Goal: Information Seeking & Learning: Learn about a topic

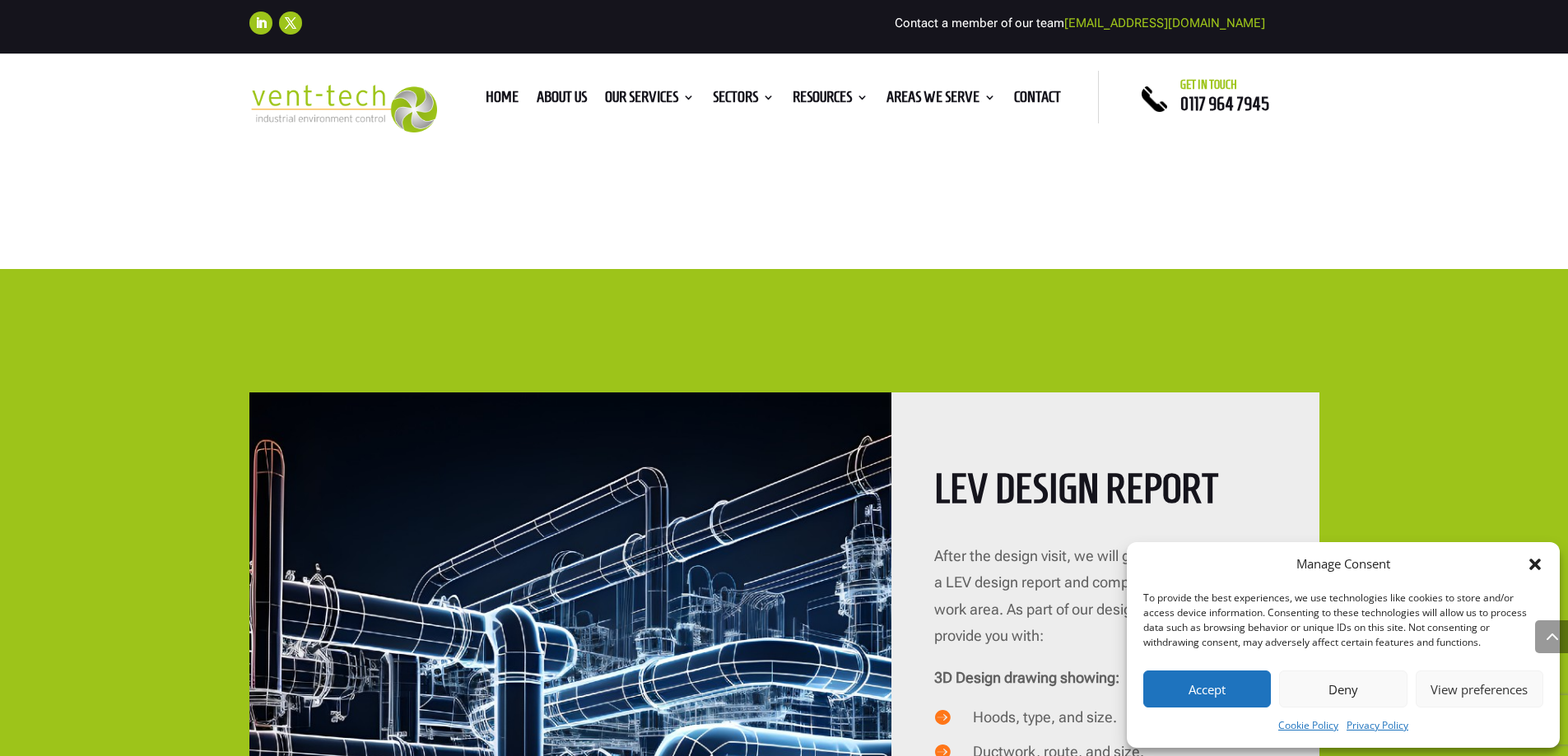
scroll to position [2468, 0]
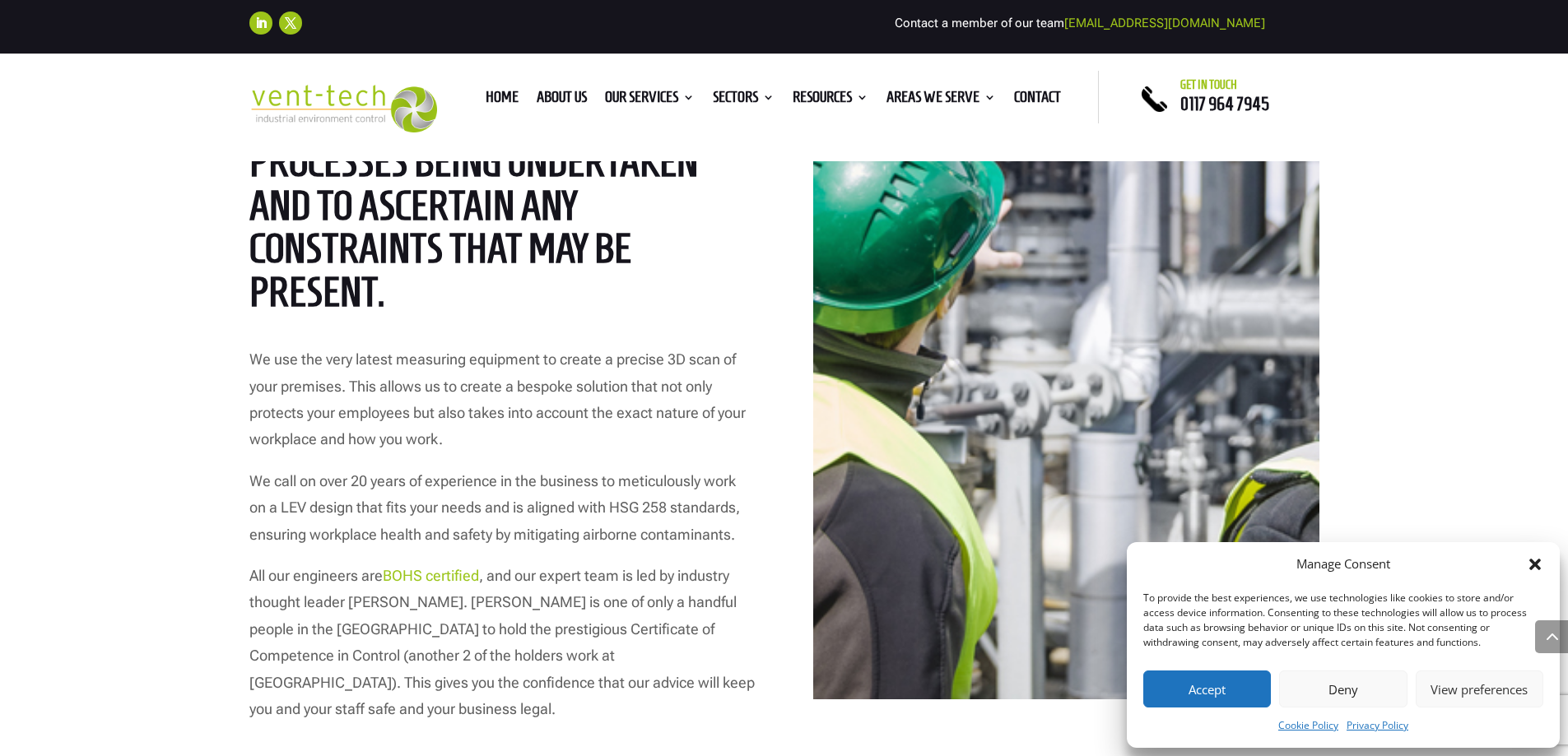
click at [1532, 559] on icon "Close dialog" at bounding box center [1535, 565] width 17 height 17
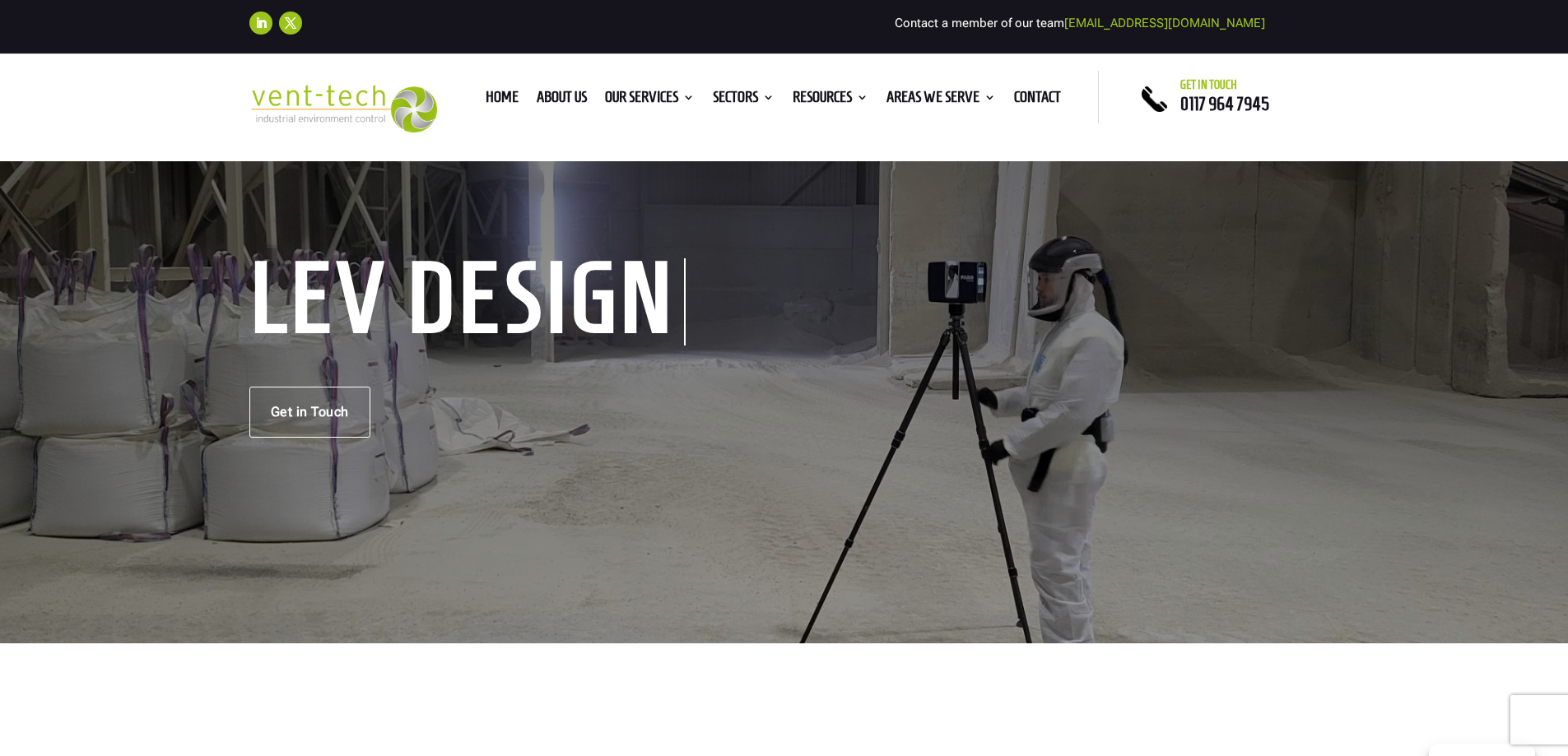
scroll to position [0, 0]
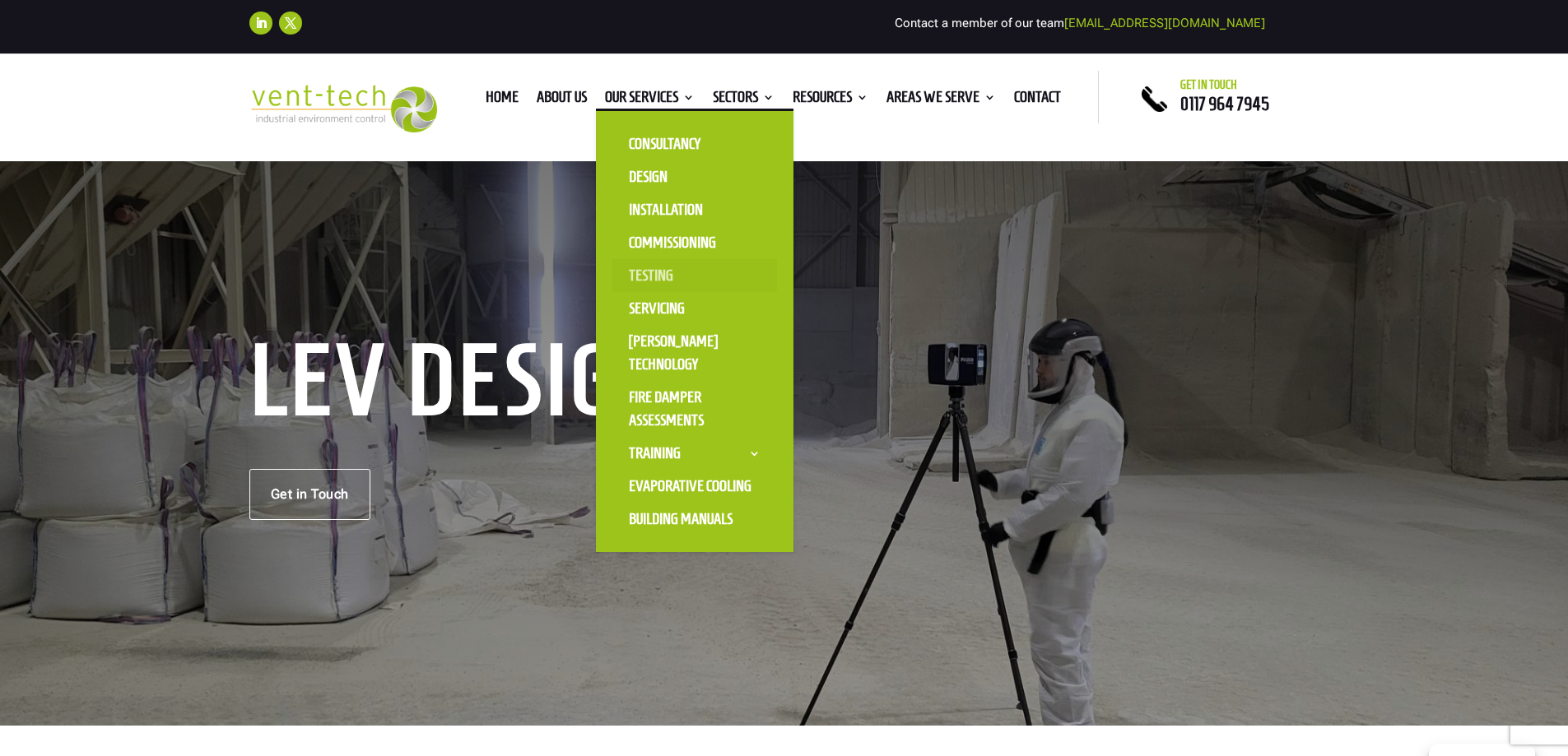
click at [654, 276] on link "Testing" at bounding box center [695, 275] width 165 height 33
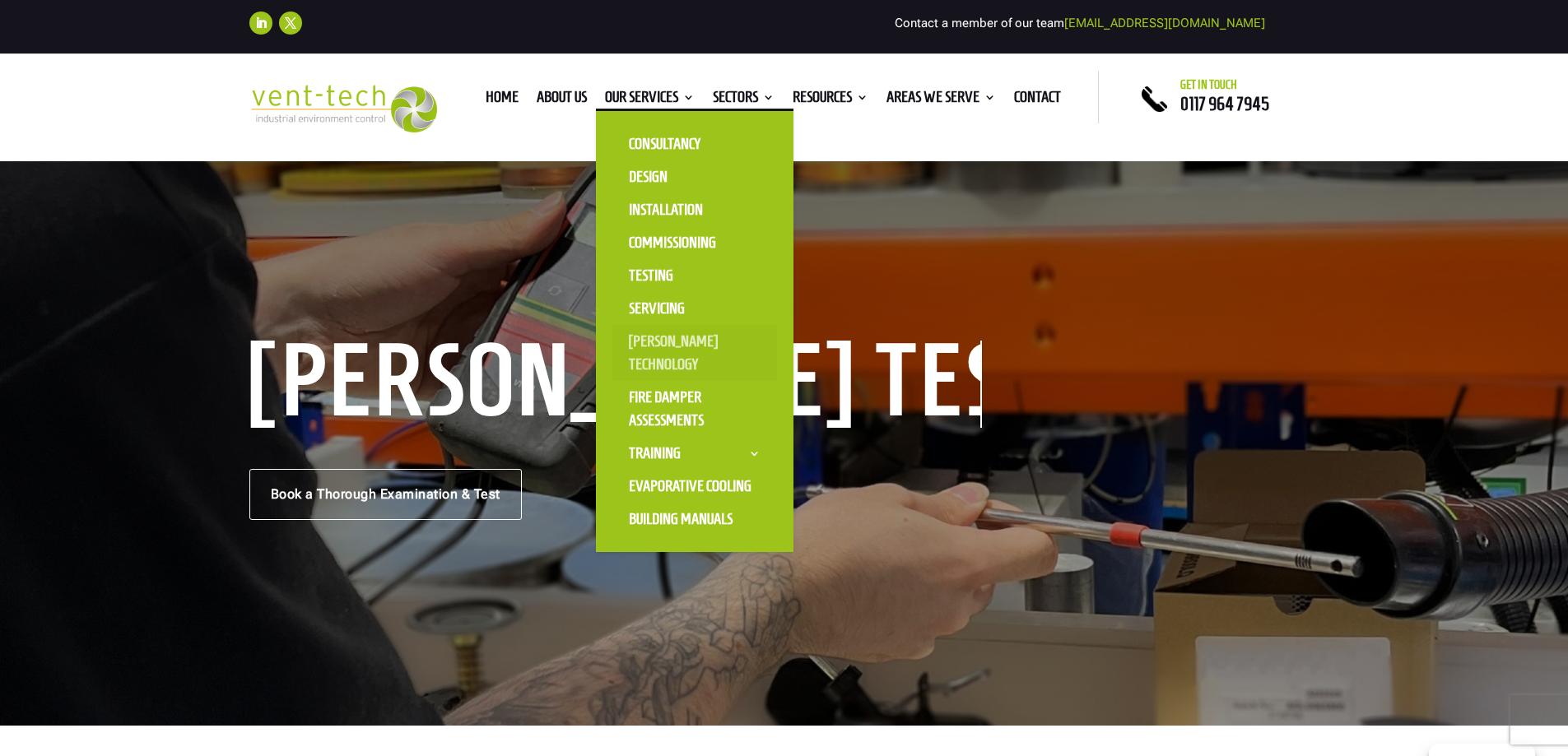
click at [644, 342] on link "[PERSON_NAME] Technology" at bounding box center [695, 353] width 165 height 56
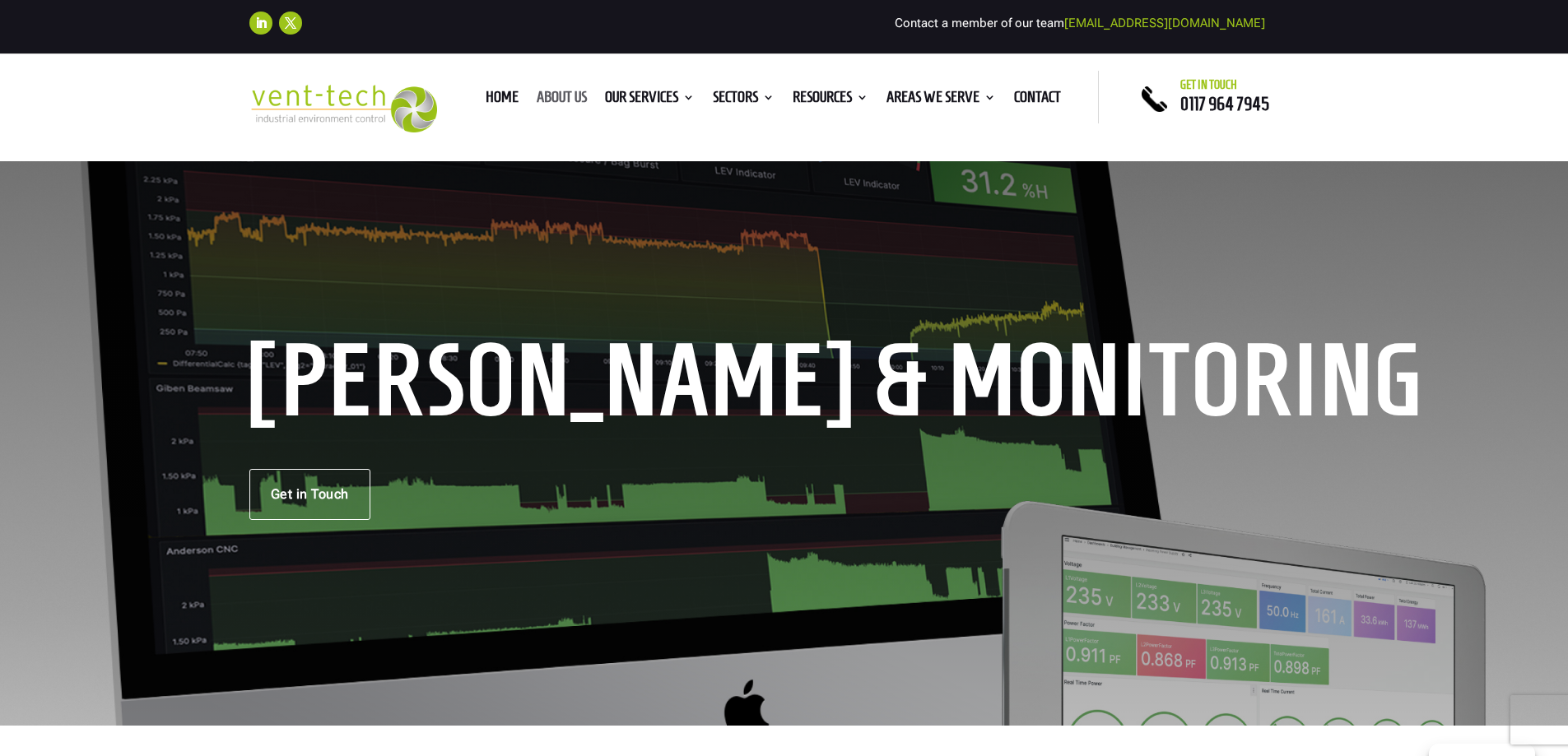
click at [551, 99] on link "About us" at bounding box center [562, 100] width 50 height 18
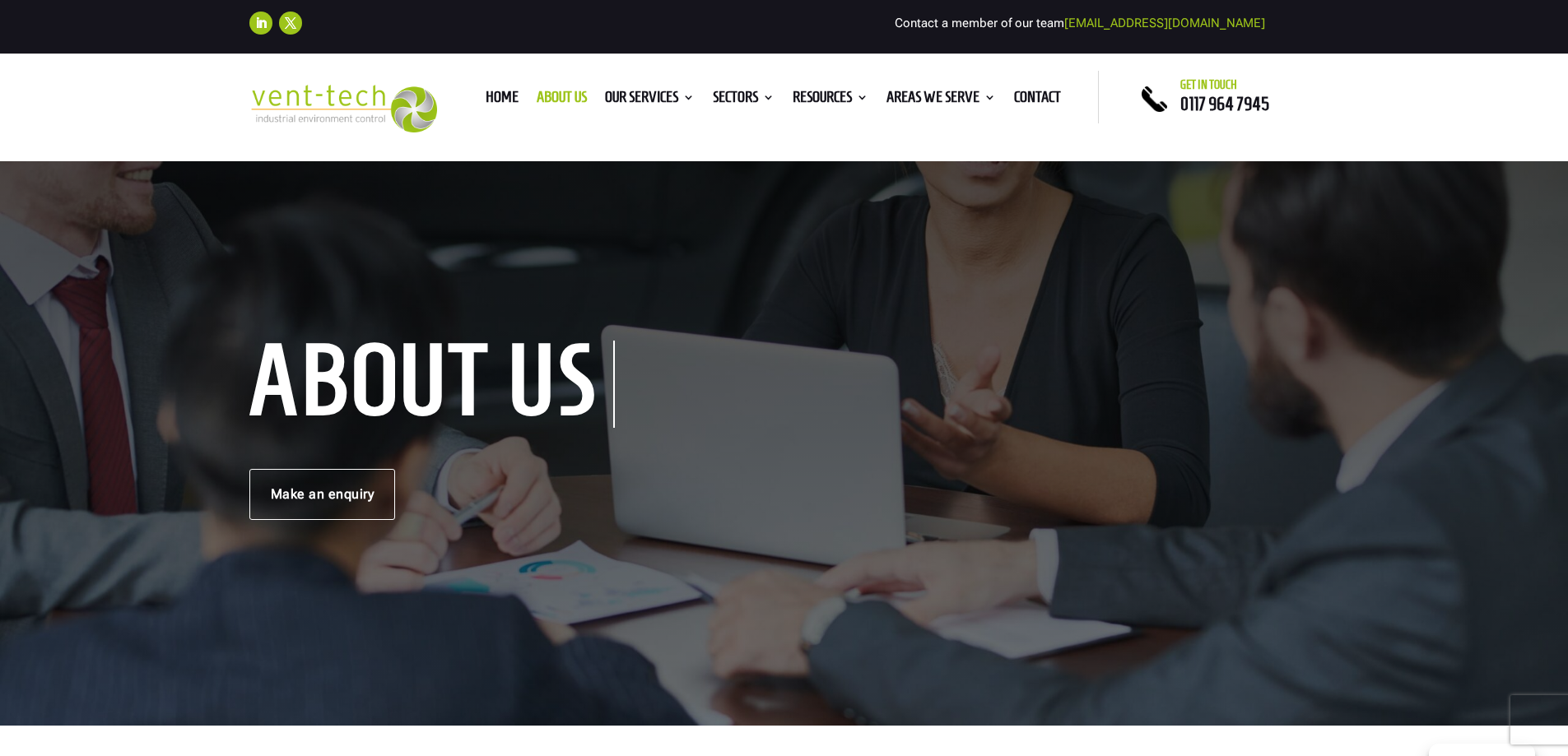
click at [620, 96] on link "Our Services" at bounding box center [649, 100] width 89 height 18
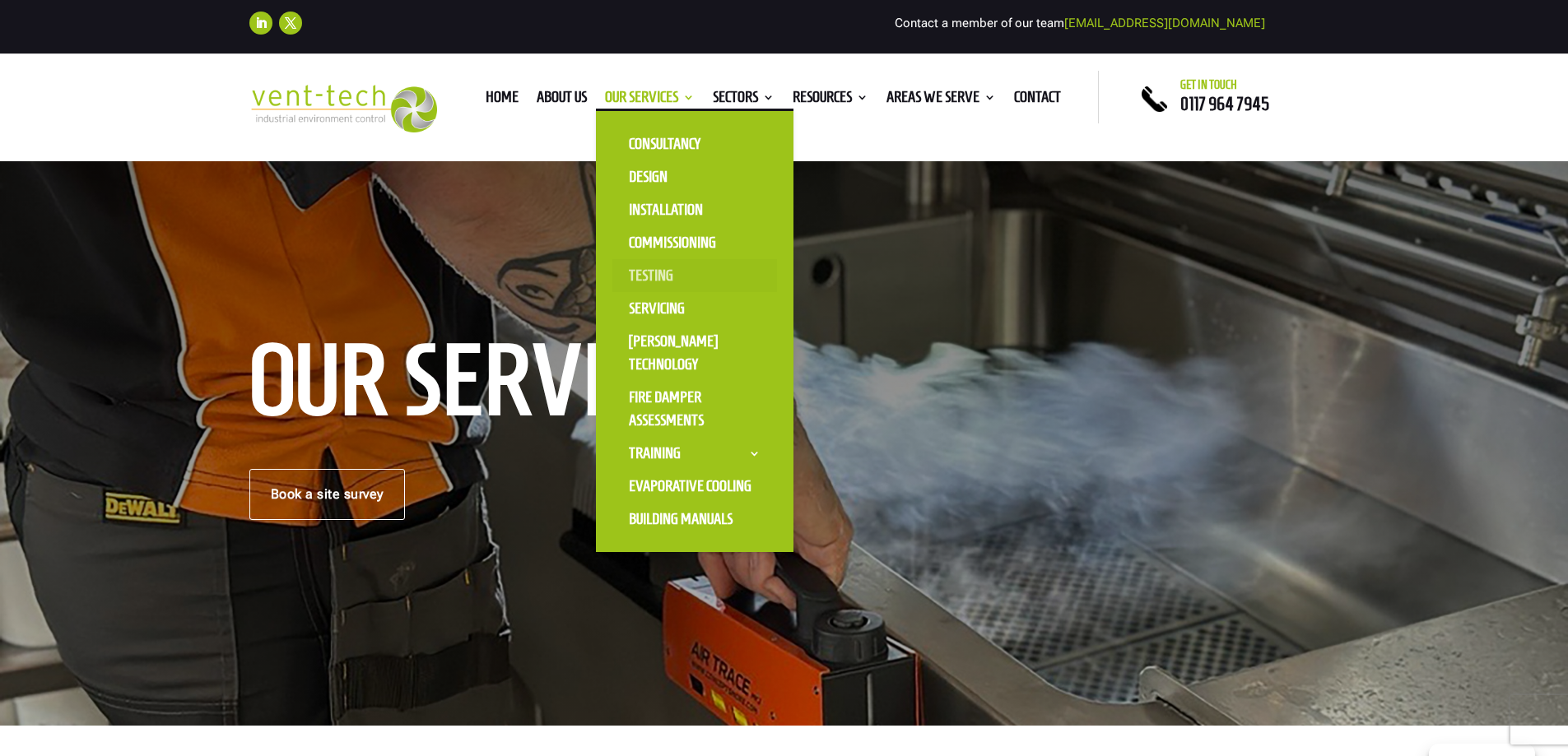
click at [652, 273] on link "Testing" at bounding box center [695, 275] width 165 height 33
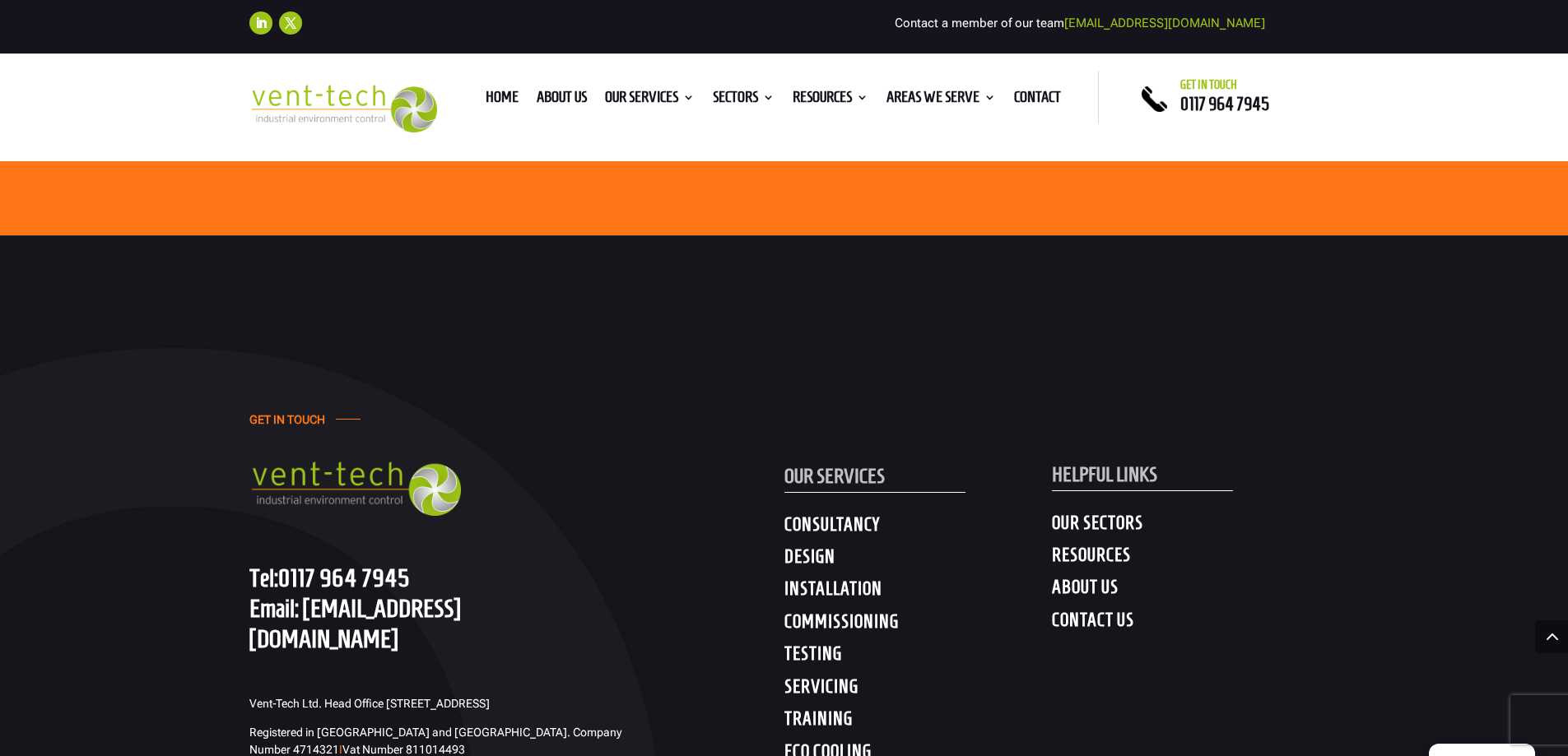
scroll to position [8640, 0]
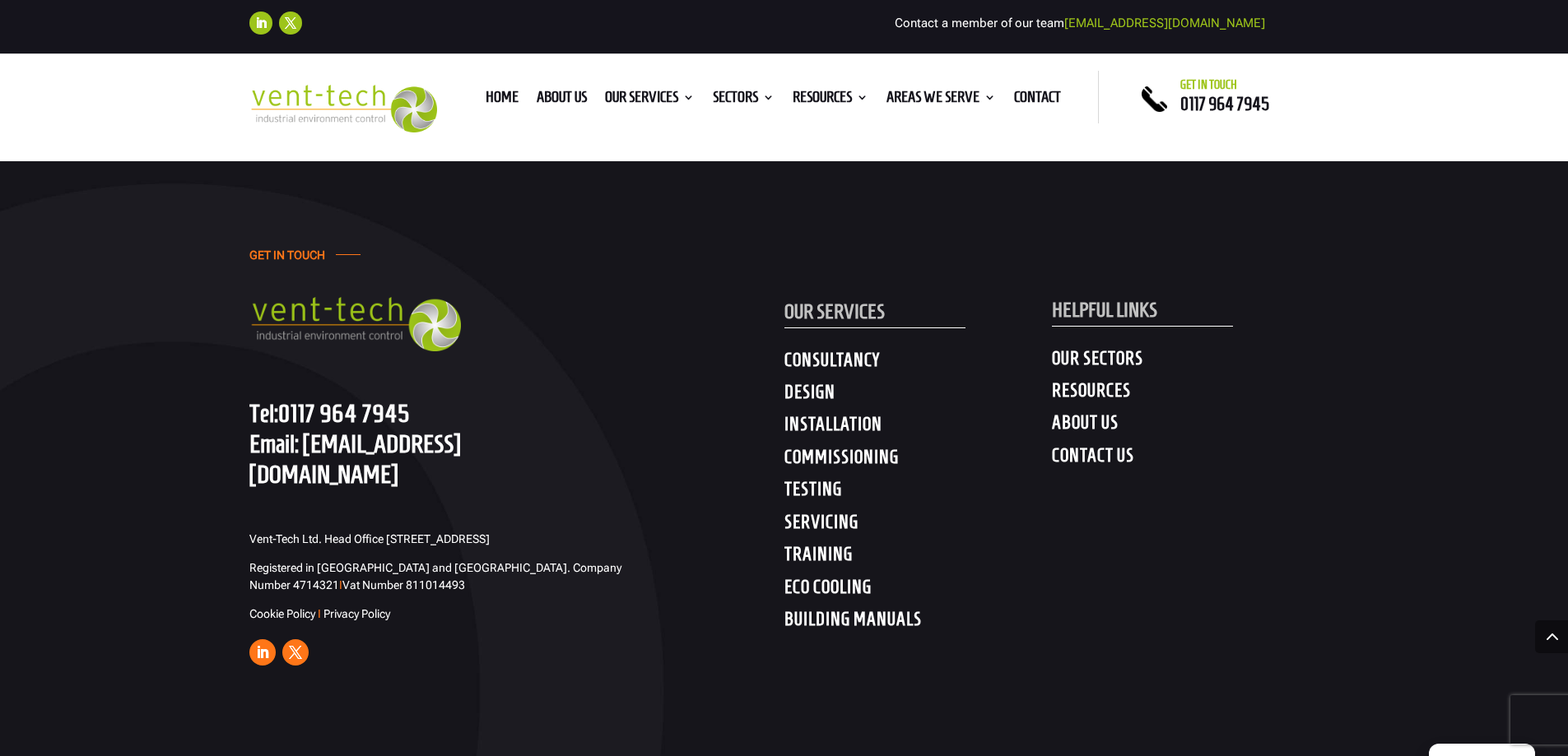
click at [799, 608] on h4 "BUILDING MANUALS" at bounding box center [919, 622] width 267 height 29
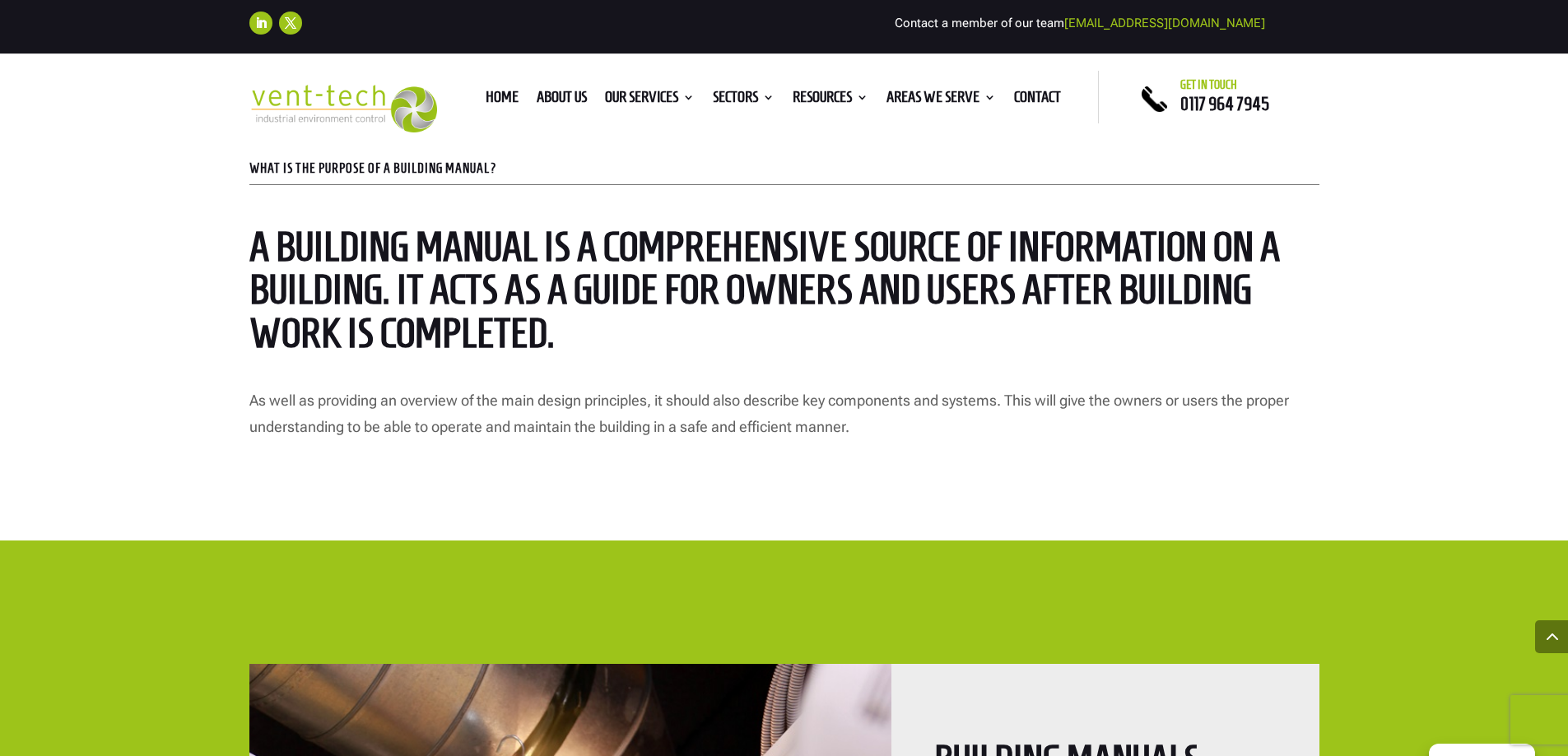
scroll to position [1646, 0]
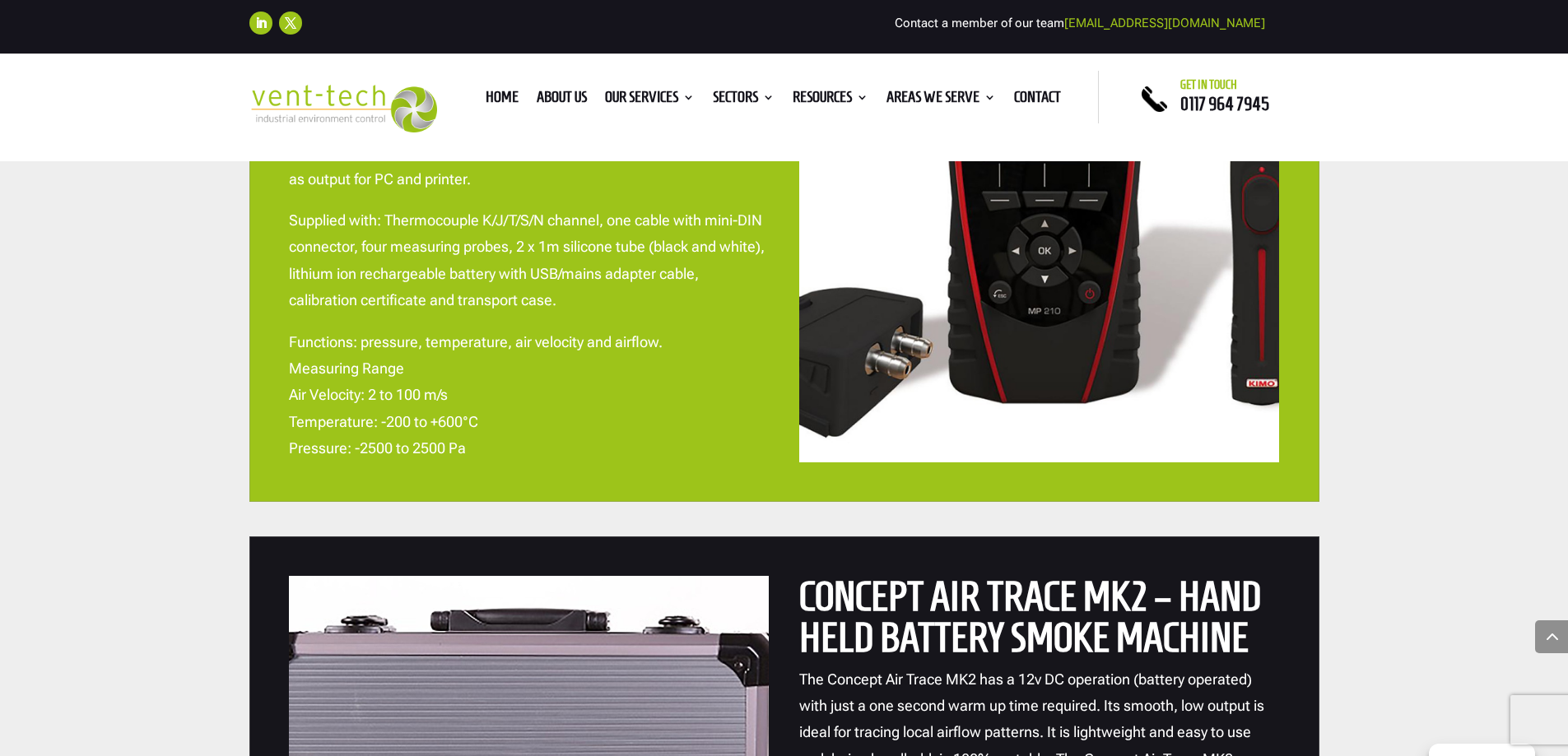
scroll to position [4443, 0]
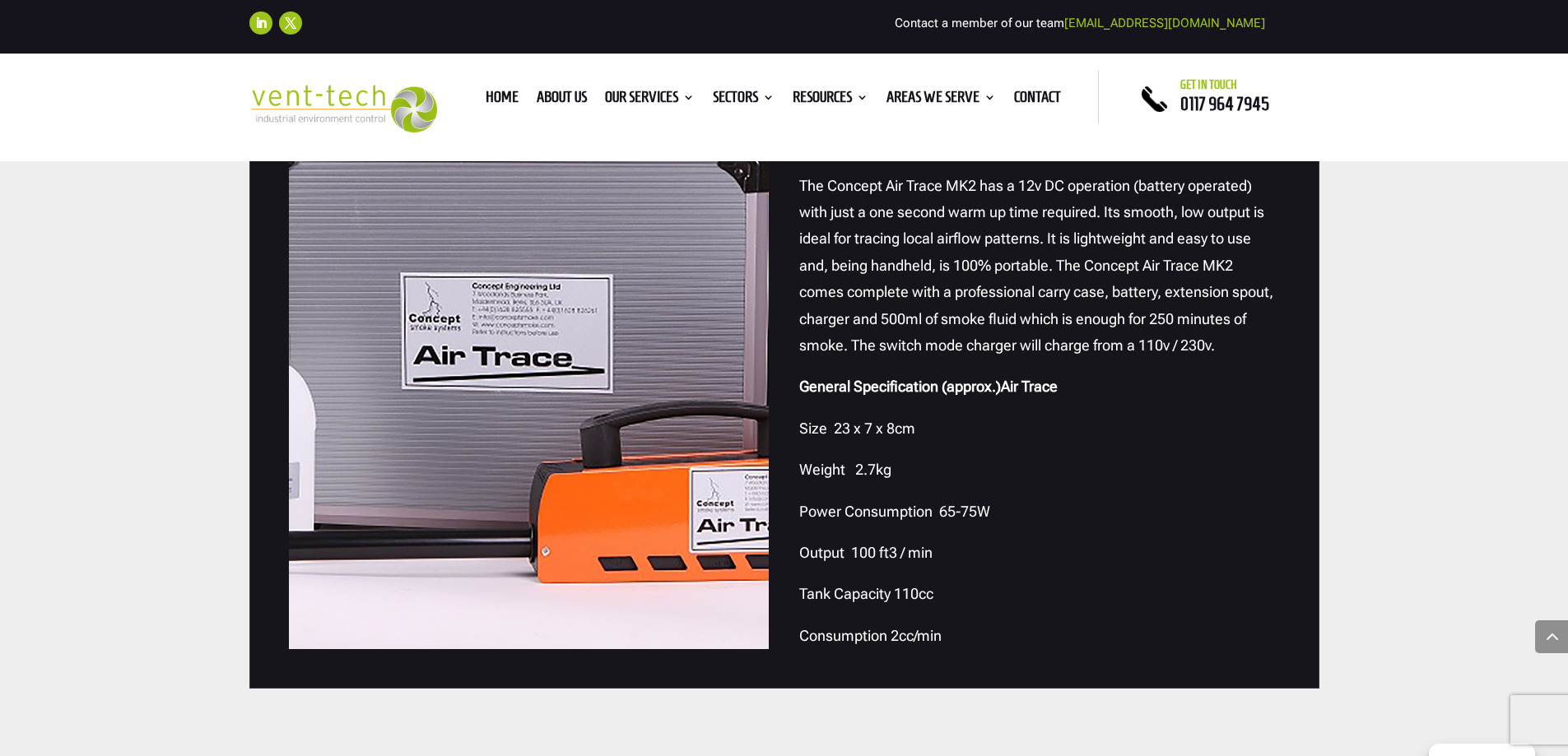
click at [603, 376] on div at bounding box center [529, 367] width 481 height 568
click at [869, 278] on p "The Concept Air Trace MK2 has a 12v DC operation (battery operated) with just a…" at bounding box center [1039, 273] width 481 height 201
click at [870, 279] on p "The Concept Air Trace MK2 has a 12v DC operation (battery operated) with just a…" at bounding box center [1039, 273] width 481 height 201
click at [720, 295] on div at bounding box center [529, 367] width 481 height 568
